Goal: Information Seeking & Learning: Learn about a topic

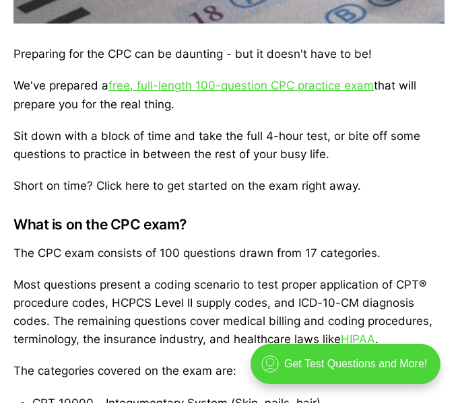
scroll to position [490, 0]
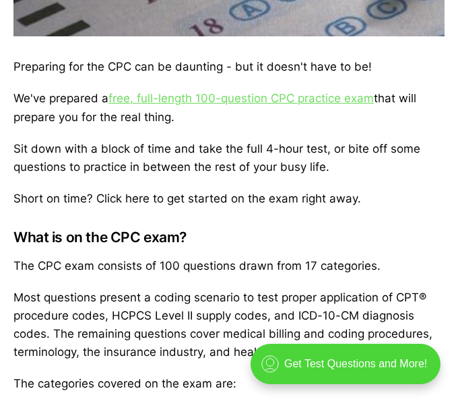
click at [202, 98] on link "free, full-length 100-question CPC practice exam" at bounding box center [240, 98] width 265 height 13
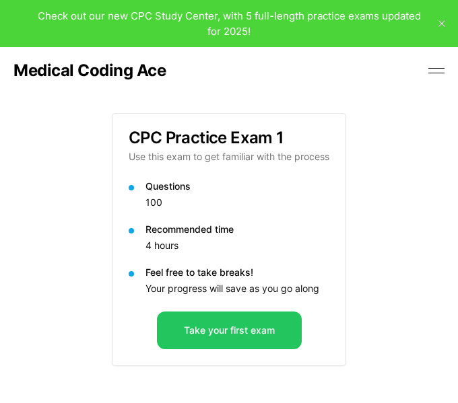
scroll to position [81, 0]
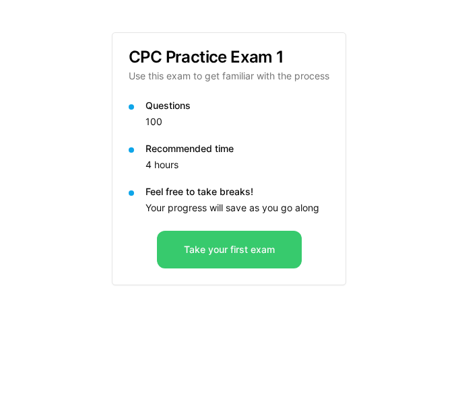
click at [277, 261] on button "Take your first exam" at bounding box center [229, 250] width 145 height 38
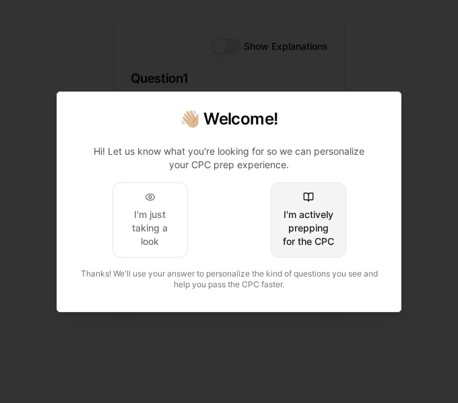
click at [330, 216] on div "I'm actively prepping for the CPC" at bounding box center [308, 228] width 52 height 40
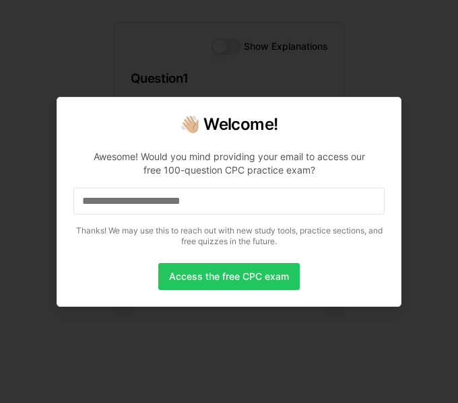
click at [261, 195] on input at bounding box center [228, 201] width 311 height 27
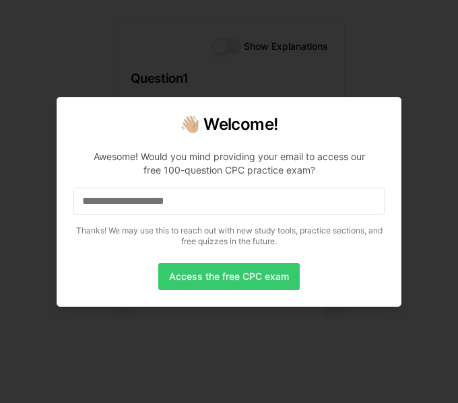
click at [257, 273] on button "Access the free CPC exam" at bounding box center [228, 276] width 141 height 27
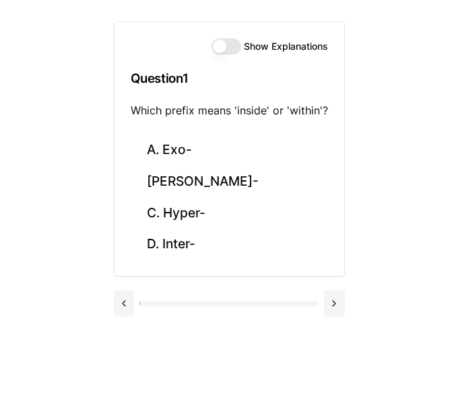
scroll to position [0, 0]
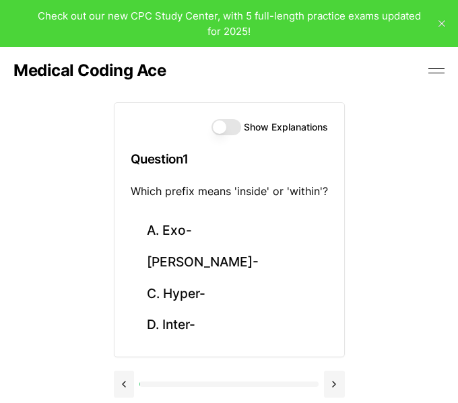
click at [213, 124] on button "Show Explanations" at bounding box center [226, 127] width 30 height 16
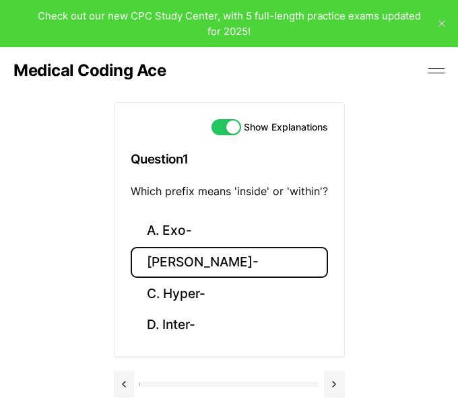
click at [209, 270] on button "[PERSON_NAME]-" at bounding box center [229, 263] width 197 height 32
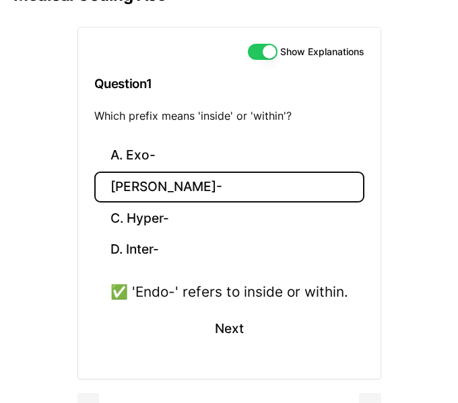
scroll to position [90, 0]
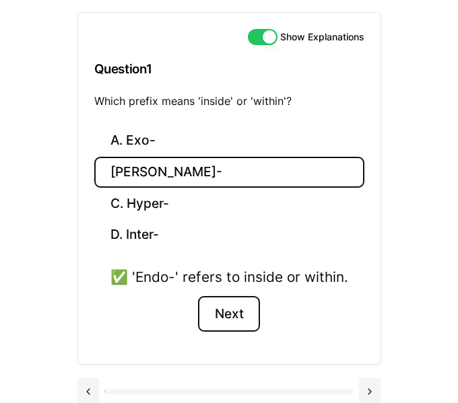
click at [240, 323] on button "Next" at bounding box center [228, 314] width 61 height 36
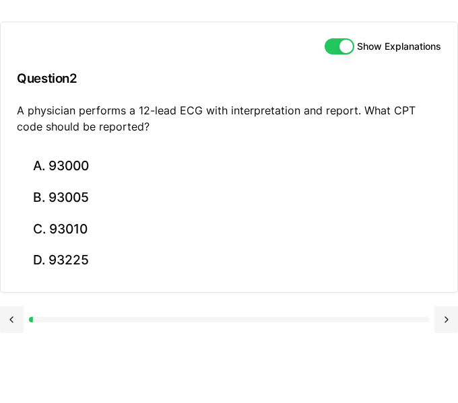
scroll to position [81, 0]
